Goal: Task Accomplishment & Management: Use online tool/utility

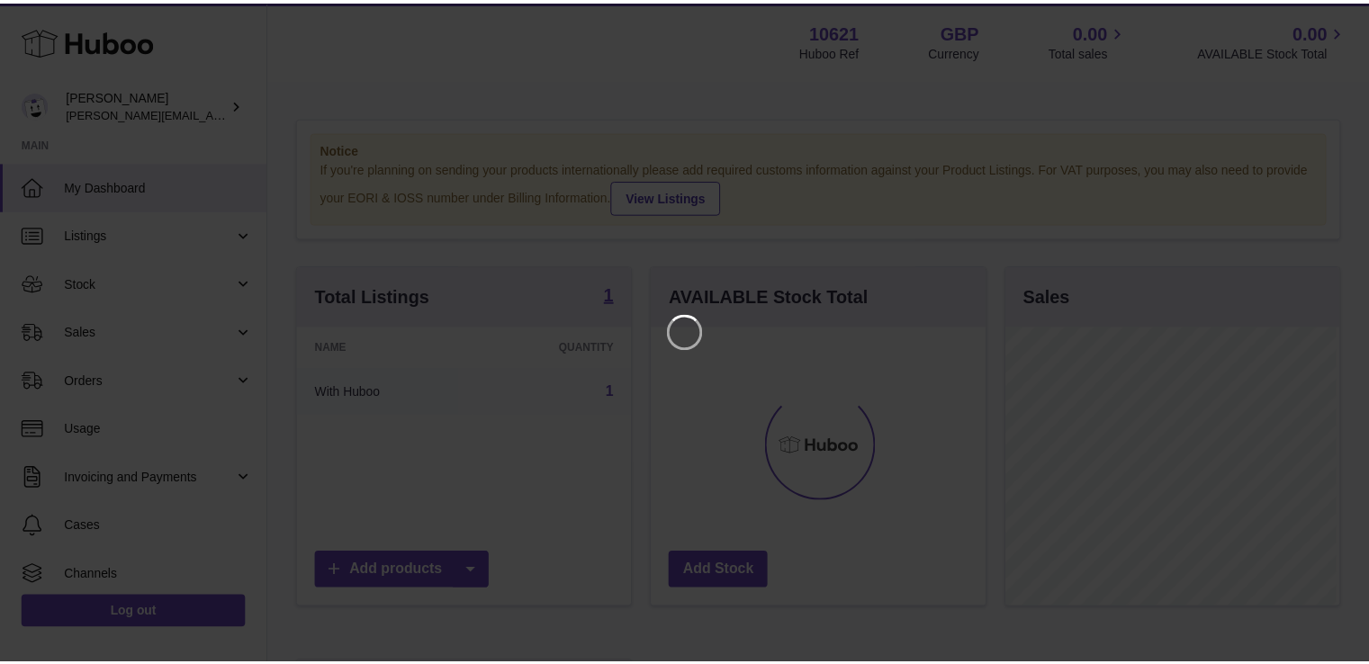
scroll to position [281, 337]
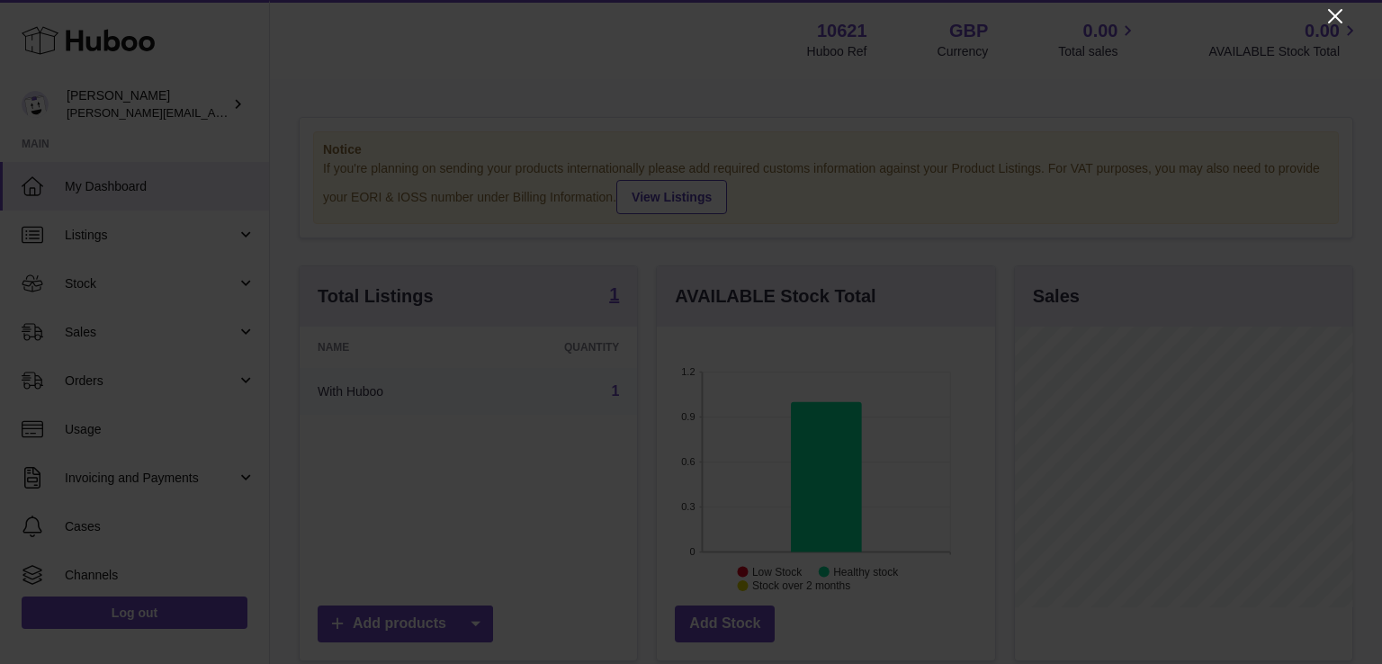
click at [1337, 12] on icon "Close" at bounding box center [1336, 16] width 22 height 22
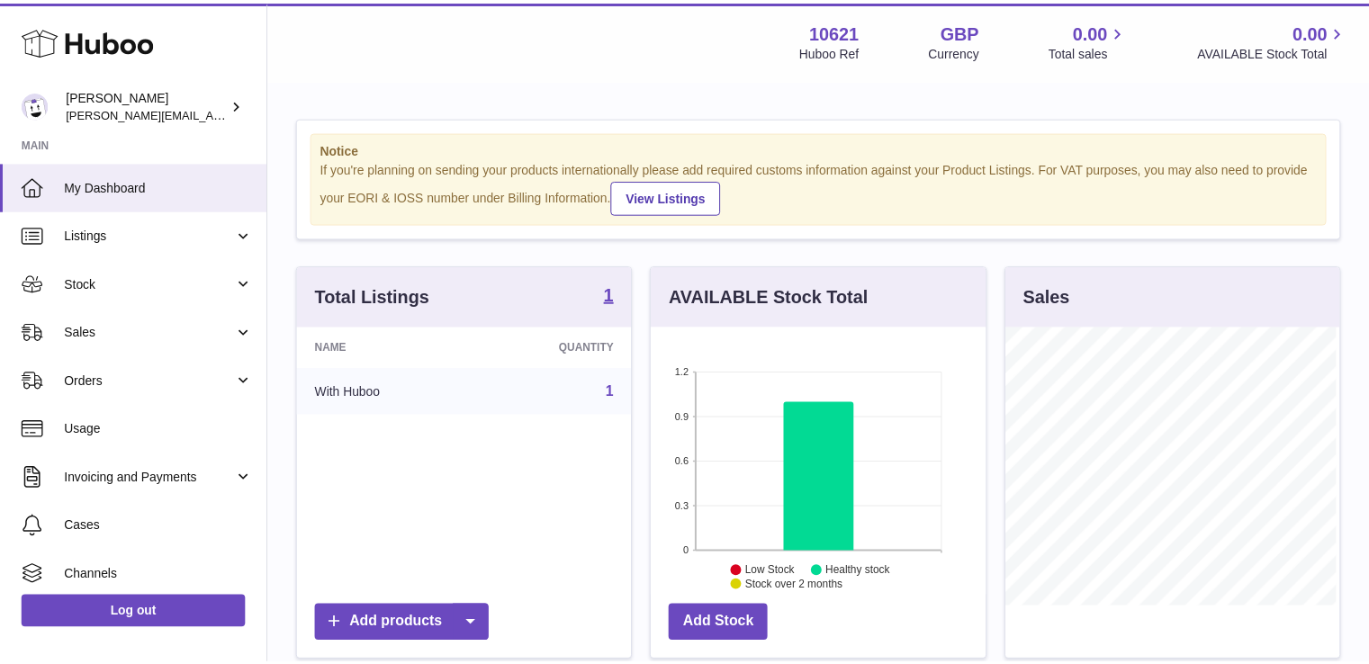
scroll to position [899656, 899603]
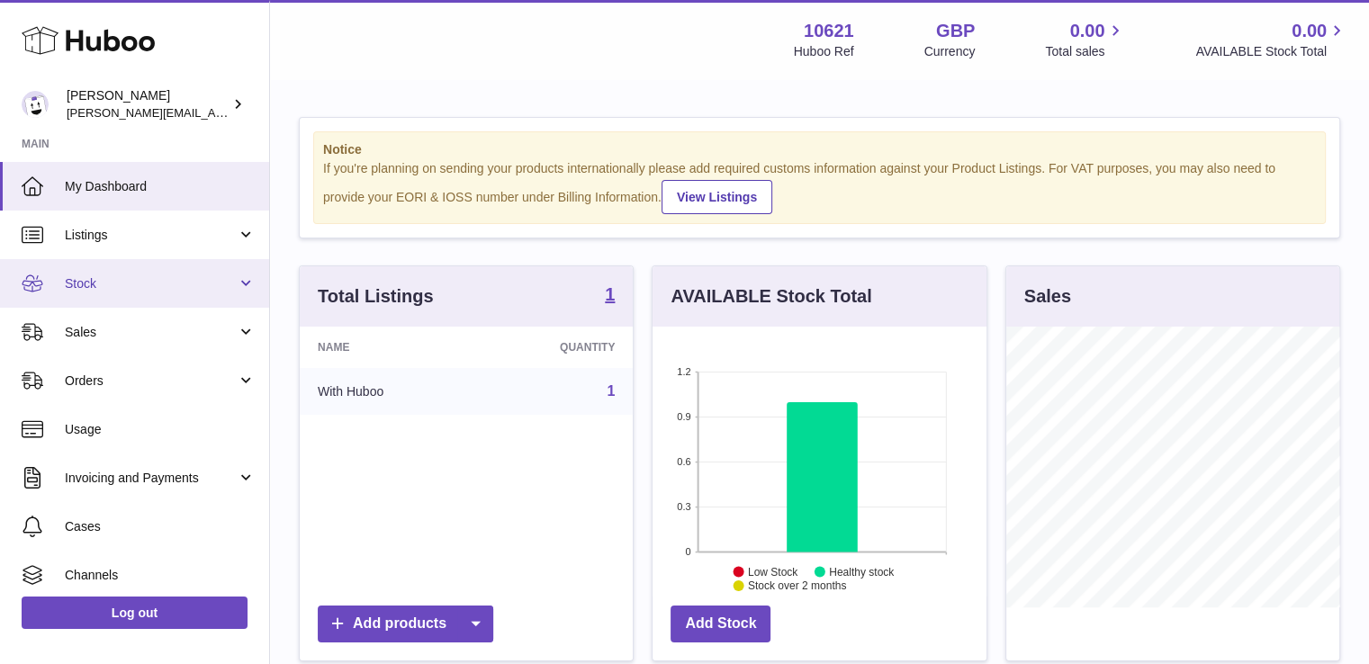
click at [112, 275] on span "Stock" at bounding box center [151, 283] width 172 height 17
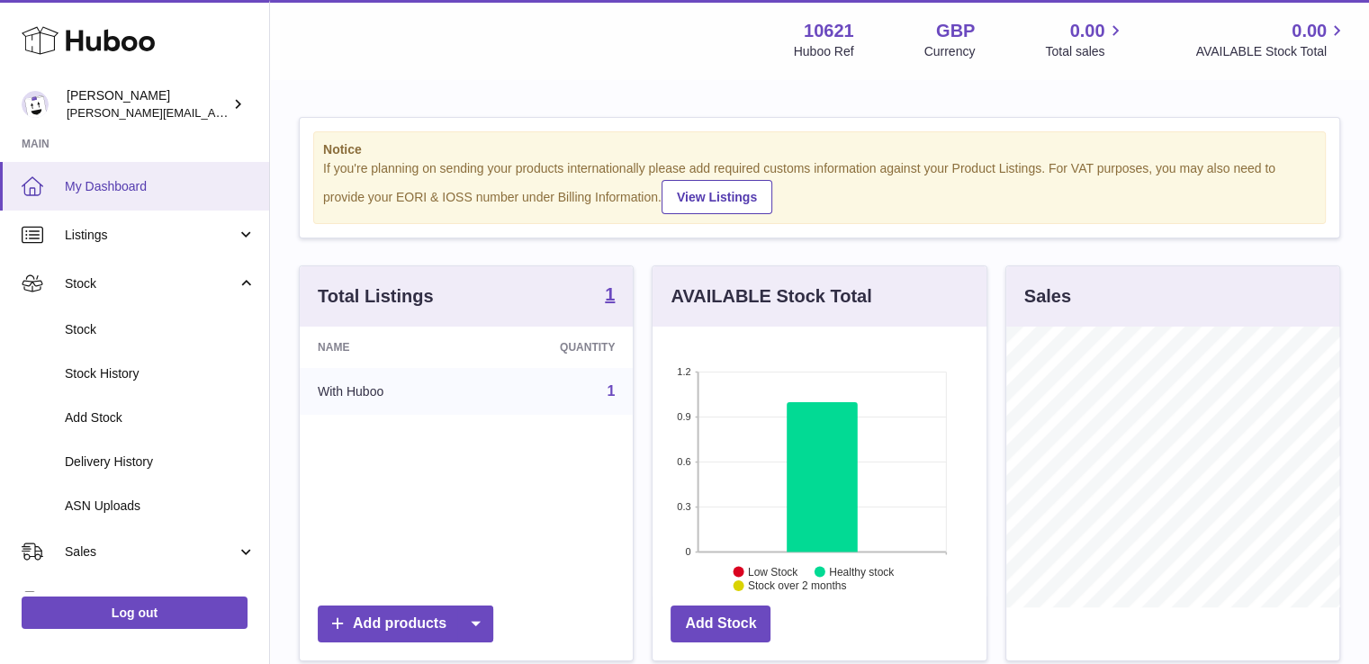
click at [152, 178] on span "My Dashboard" at bounding box center [160, 186] width 191 height 17
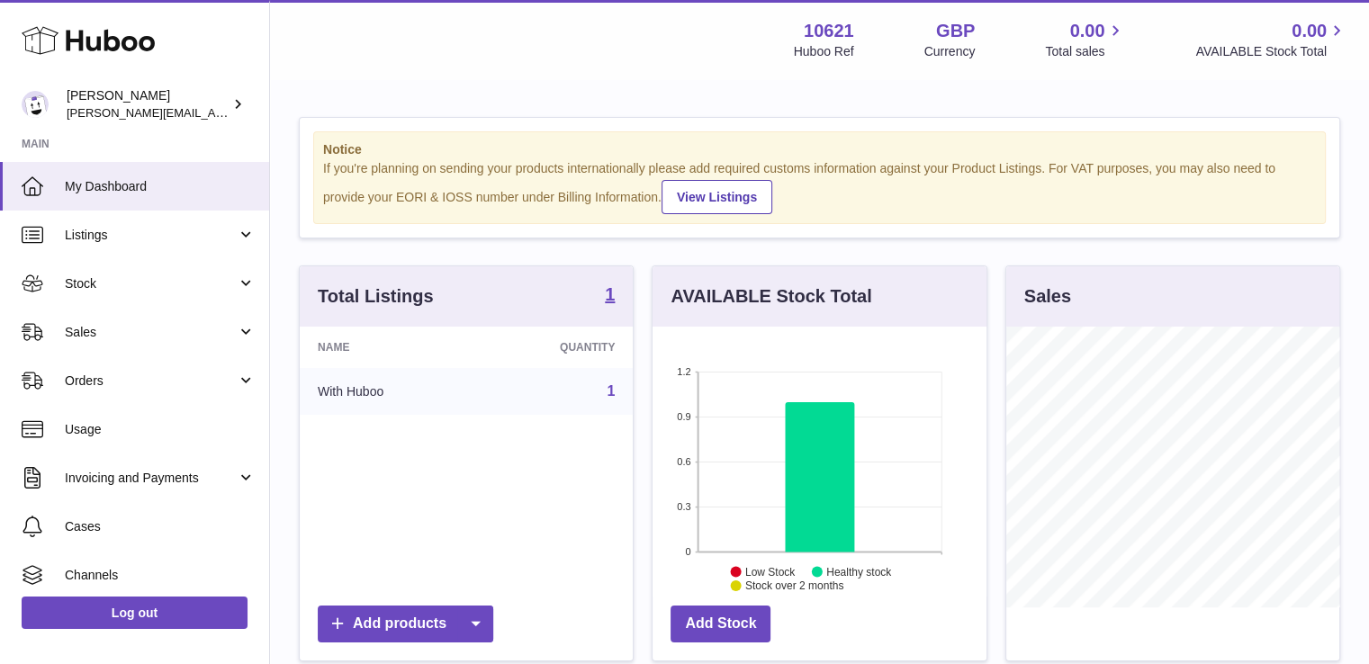
scroll to position [281, 334]
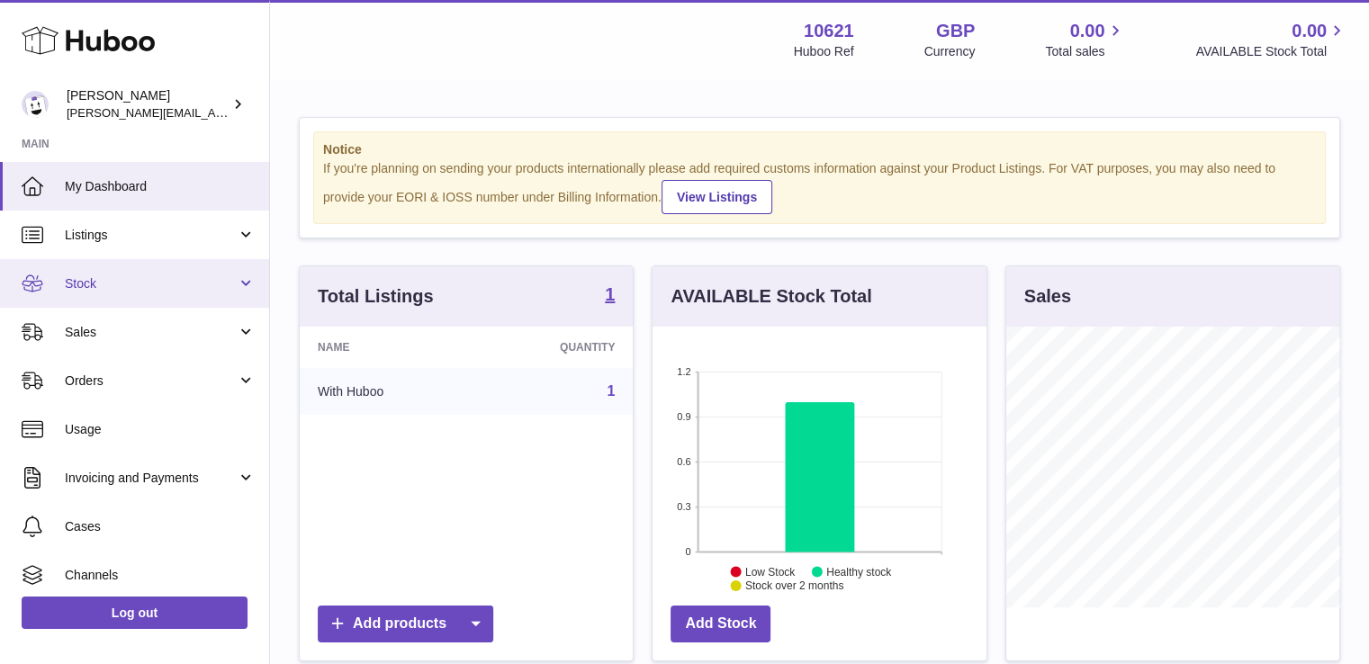
click at [137, 289] on span "Stock" at bounding box center [151, 283] width 172 height 17
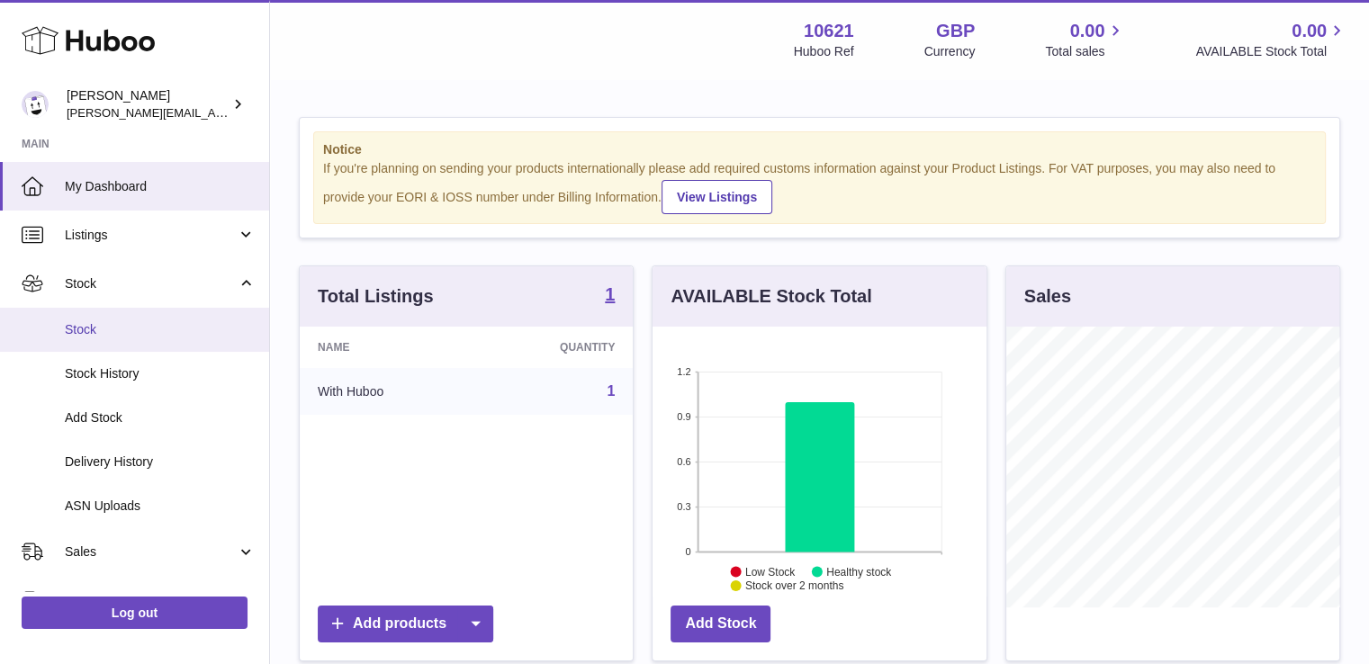
click at [93, 332] on span "Stock" at bounding box center [160, 329] width 191 height 17
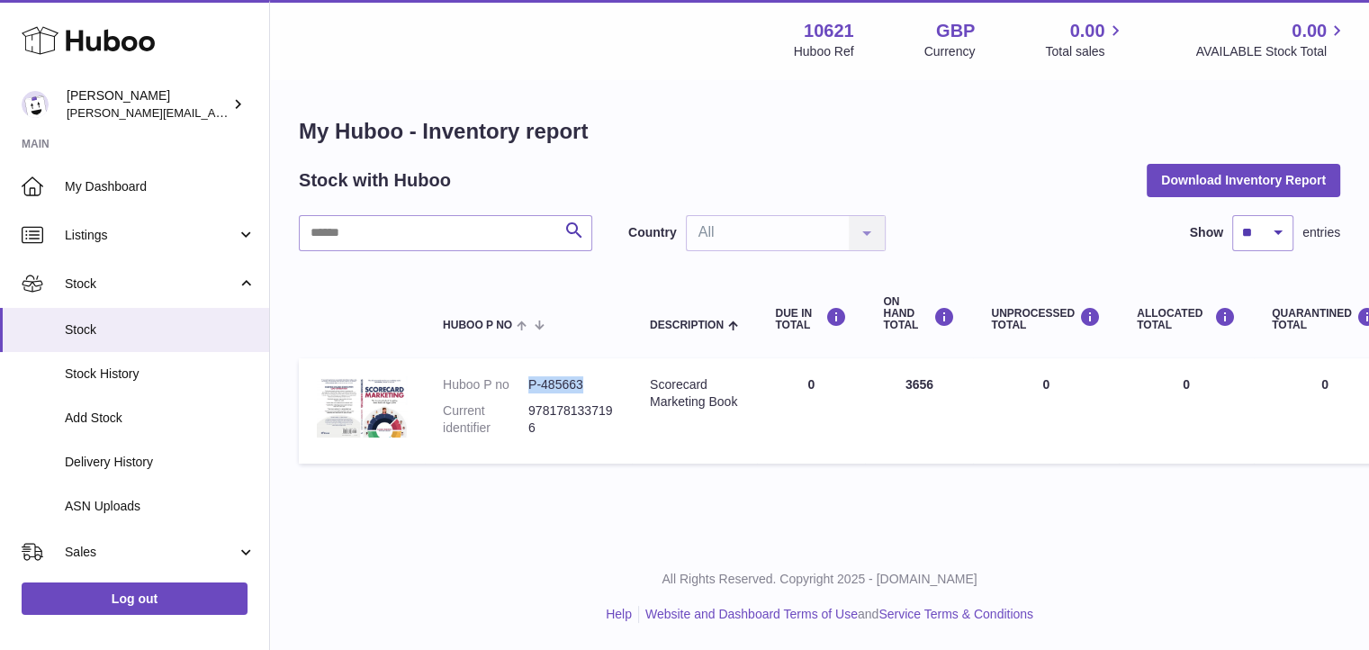
drag, startPoint x: 528, startPoint y: 382, endPoint x: 585, endPoint y: 384, distance: 56.7
click at [585, 384] on dd "P-485663" at bounding box center [570, 384] width 85 height 17
copy dd "P-485663"
